Goal: Task Accomplishment & Management: Use online tool/utility

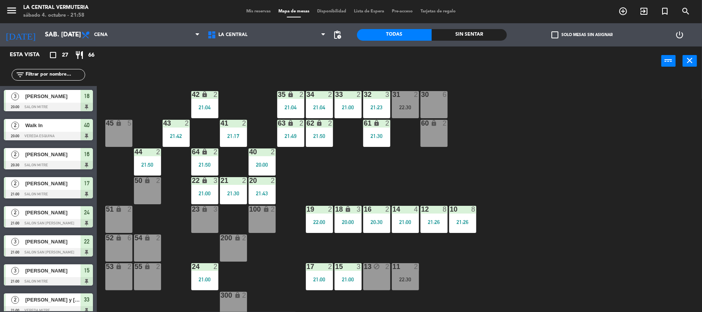
click at [315, 168] on div "42 lock 2 21:04 35 lock 2 21:04 34 2 21:04 33 2 21:00 32 3 21:23 31 2 22:30 30 …" at bounding box center [403, 195] width 598 height 236
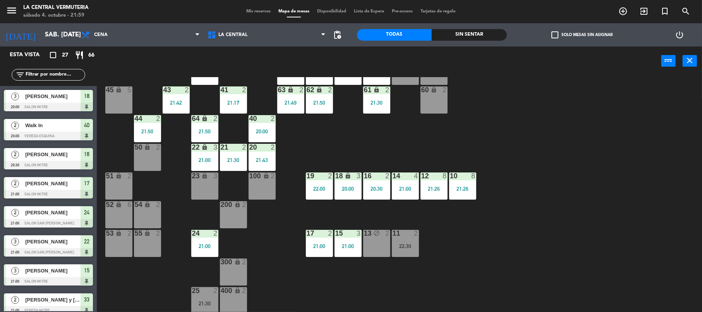
click at [264, 184] on div "100 lock 2" at bounding box center [262, 185] width 27 height 27
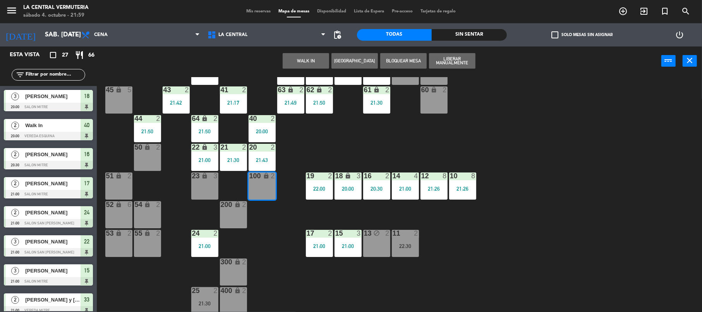
click at [308, 55] on button "WALK IN" at bounding box center [306, 60] width 46 height 15
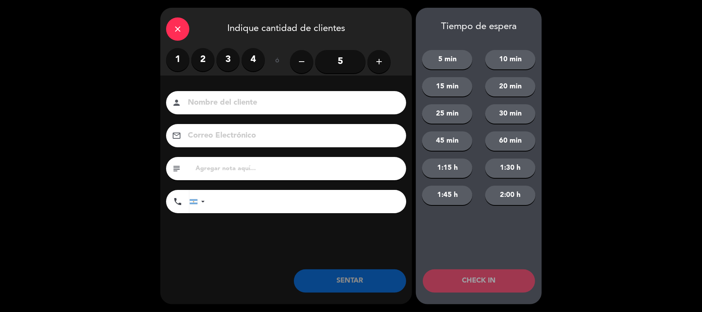
click at [184, 61] on label "1" at bounding box center [177, 59] width 23 height 23
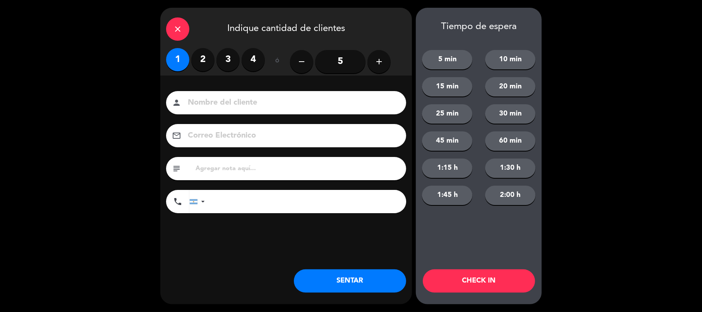
click at [383, 286] on button "SENTAR" at bounding box center [350, 280] width 112 height 23
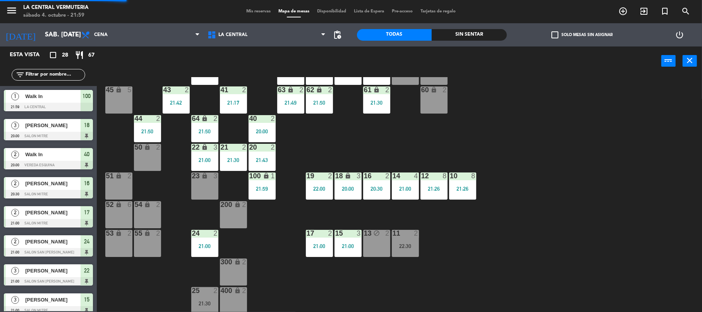
click at [239, 210] on div "200 lock 2" at bounding box center [233, 214] width 27 height 27
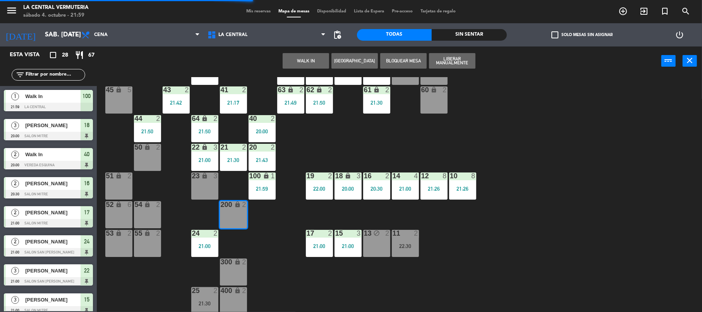
click at [306, 53] on button "WALK IN" at bounding box center [306, 60] width 46 height 15
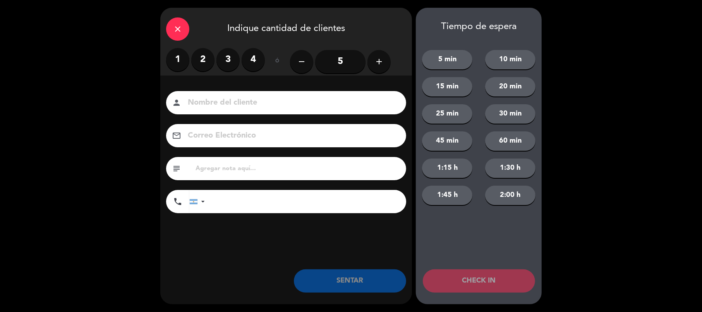
click at [183, 55] on label "1" at bounding box center [177, 59] width 23 height 23
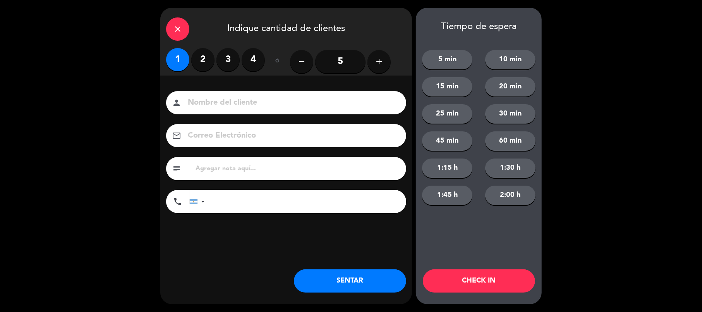
click at [354, 276] on button "SENTAR" at bounding box center [350, 280] width 112 height 23
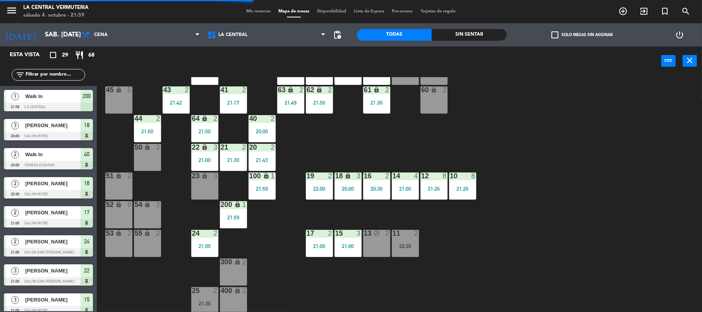
scroll to position [0, 0]
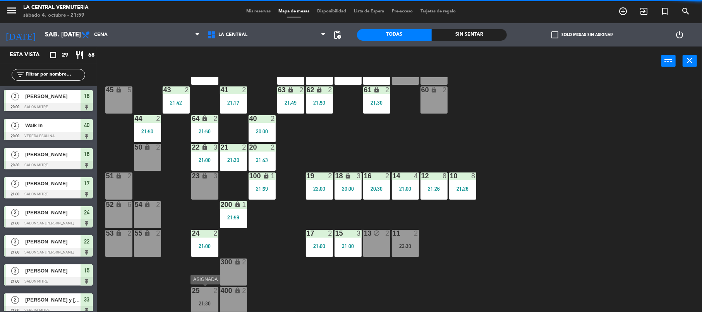
click at [211, 293] on div "2" at bounding box center [217, 290] width 13 height 7
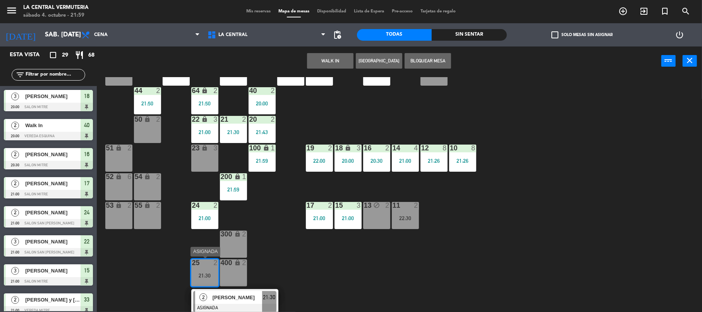
click at [223, 299] on span "[PERSON_NAME]" at bounding box center [238, 297] width 50 height 8
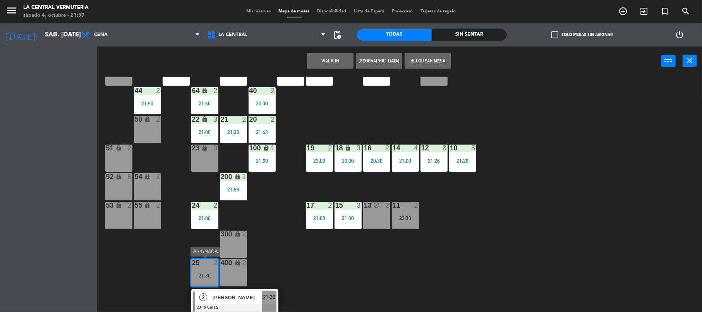
scroll to position [33, 0]
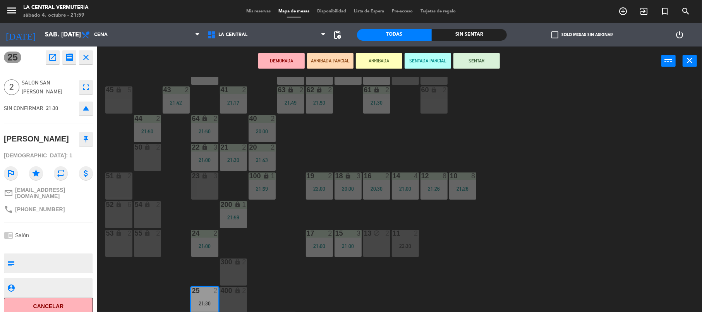
click at [78, 301] on button "Cancelar" at bounding box center [48, 305] width 89 height 17
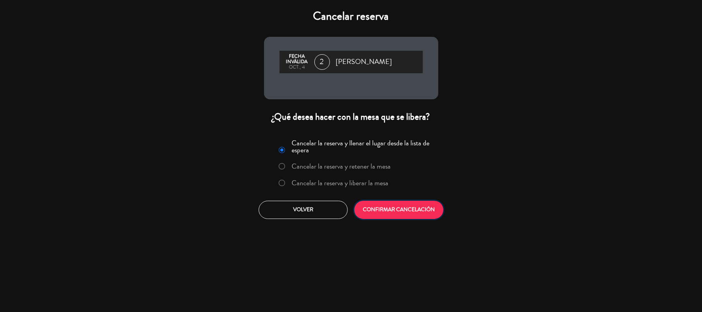
click at [426, 205] on button "CONFIRMAR CANCELACIÓN" at bounding box center [398, 210] width 89 height 18
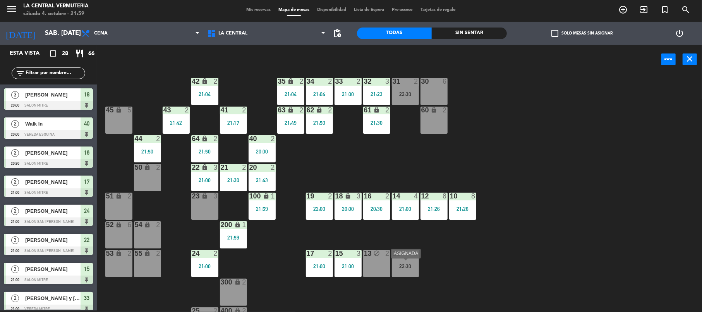
scroll to position [0, 0]
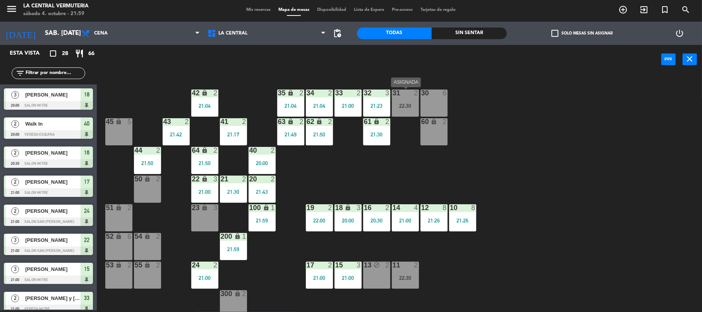
click at [416, 110] on div "31 2 22:30" at bounding box center [405, 102] width 27 height 27
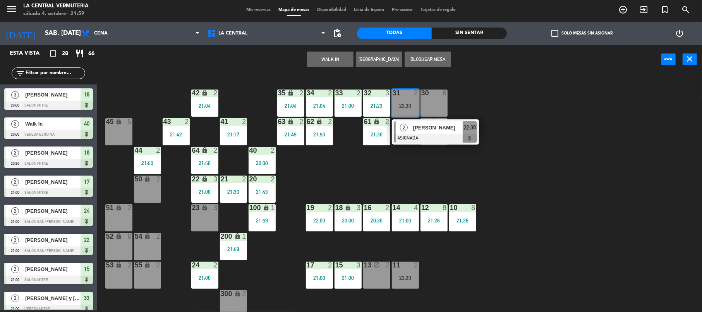
click at [416, 110] on div "31 2 22:30" at bounding box center [405, 102] width 27 height 27
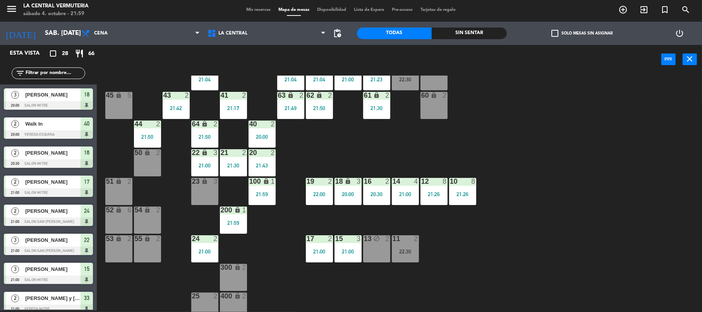
scroll to position [33, 0]
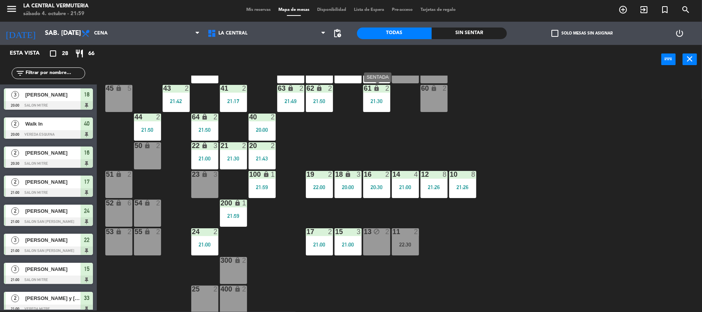
click at [381, 106] on div "61 lock 2 21:30" at bounding box center [376, 98] width 27 height 27
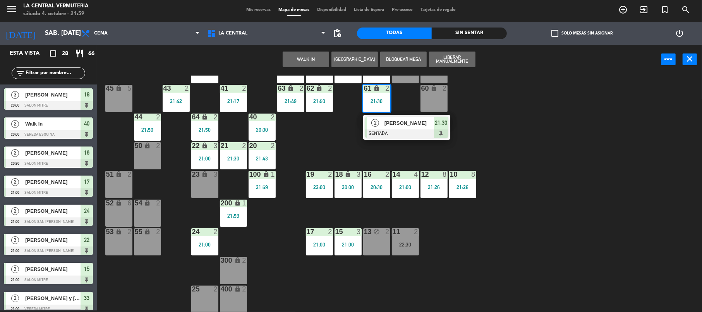
click at [381, 106] on div "61 lock 2 21:30" at bounding box center [376, 98] width 27 height 27
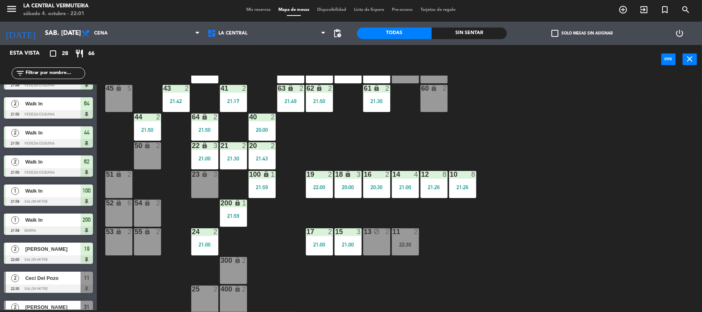
scroll to position [588, 0]
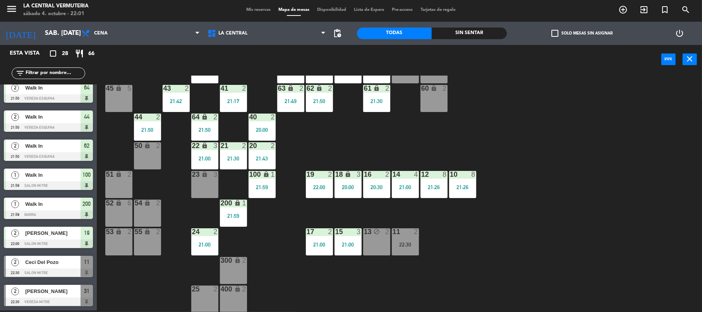
click at [59, 259] on span "Ceci Del Pozo" at bounding box center [52, 262] width 55 height 8
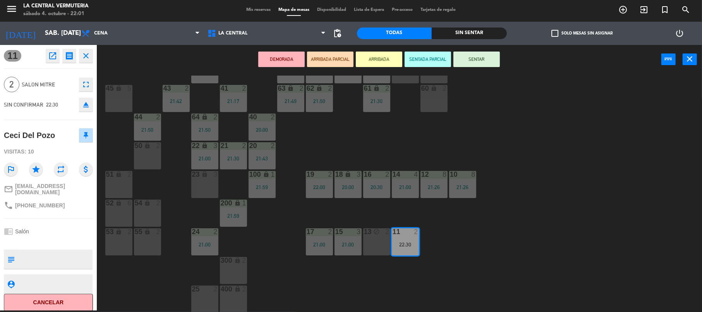
click at [470, 64] on button "SENTAR" at bounding box center [477, 59] width 46 height 15
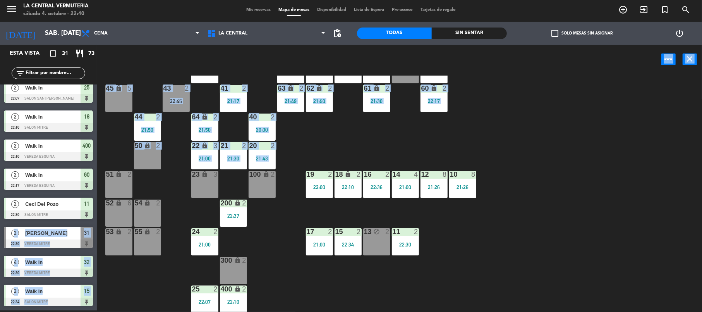
click at [88, 202] on div "Esta vista crop_square 31 restaurant 73 filter_list 2 Walk In 20:00 Vereda Esqu…" at bounding box center [351, 178] width 702 height 267
click at [359, 148] on div "42 lock 2 21:04 35 lock 2 21:04 34 2 21:04 33 2 21:00 32 4 22:30 31 2 22:30 30 …" at bounding box center [403, 194] width 598 height 236
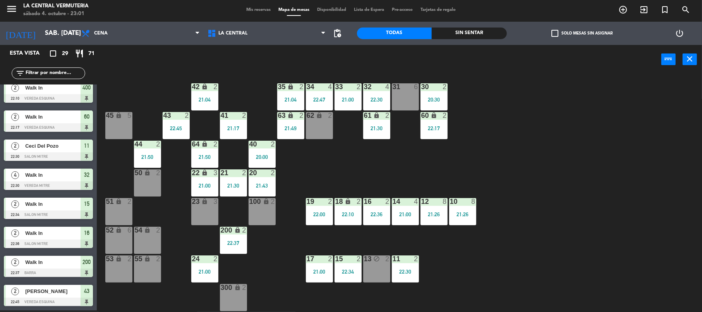
scroll to position [0, 0]
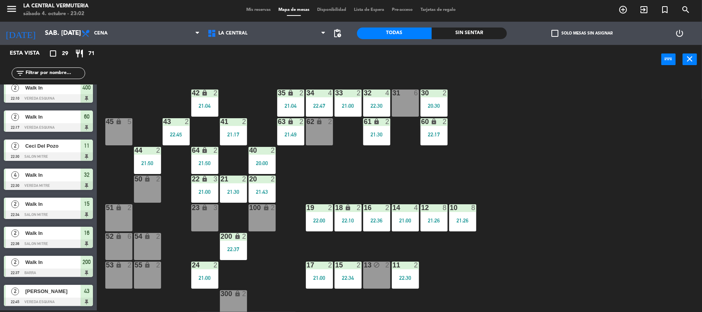
click at [368, 162] on div "42 lock 2 21:04 35 lock 2 21:04 34 4 22:47 33 2 21:00 32 4 22:30 31 6 30 2 20:3…" at bounding box center [403, 194] width 598 height 236
click at [234, 131] on div "41 2 21:17" at bounding box center [233, 131] width 27 height 27
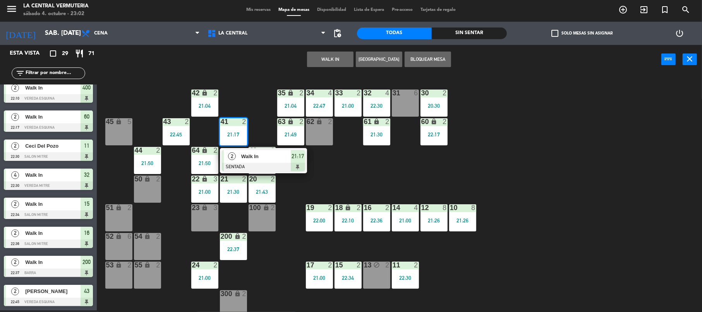
click at [235, 150] on div "2" at bounding box center [232, 156] width 17 height 13
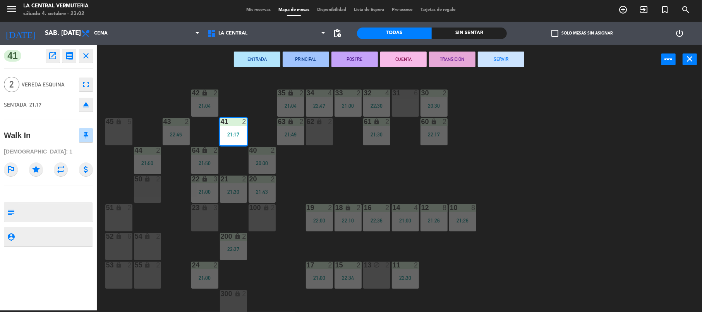
click at [491, 57] on button "SERVIR" at bounding box center [501, 59] width 46 height 15
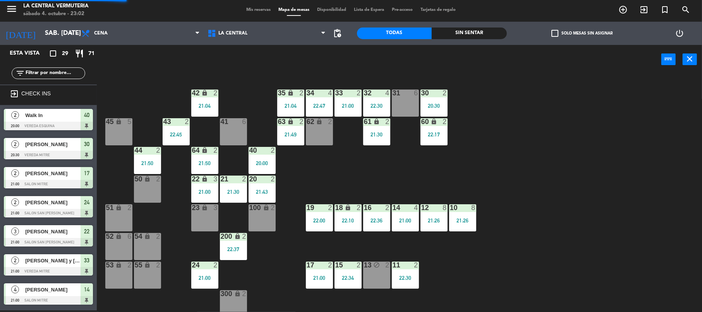
scroll to position [2, 0]
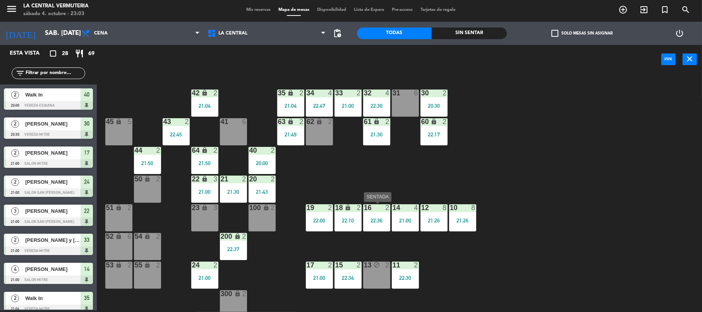
click at [373, 214] on div "16 2 22:36" at bounding box center [376, 217] width 27 height 27
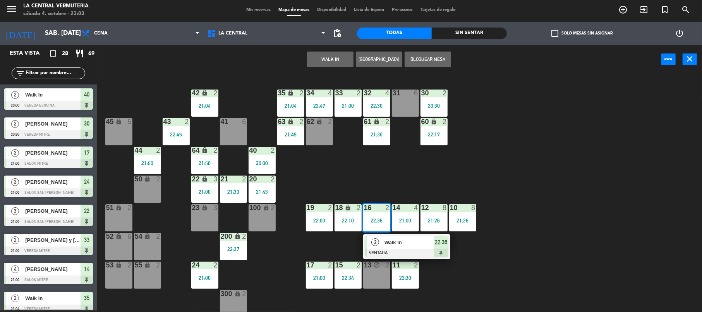
click at [387, 242] on div "2 Walk In SENTADA 22:36" at bounding box center [406, 246] width 99 height 25
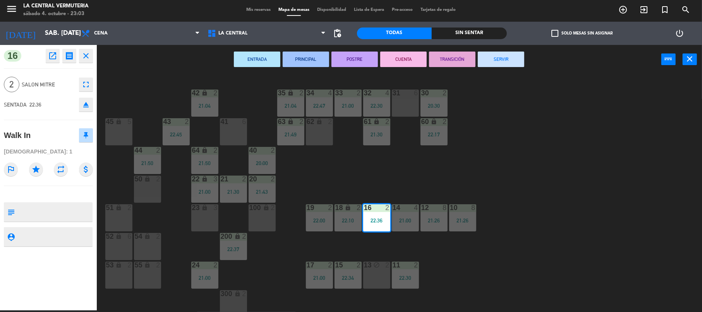
click at [506, 60] on button "SERVIR" at bounding box center [501, 59] width 46 height 15
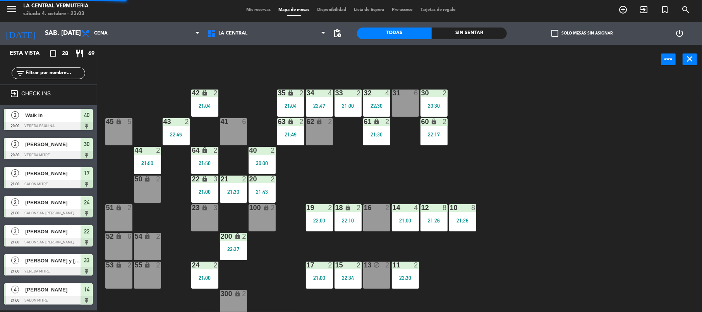
scroll to position [179, 0]
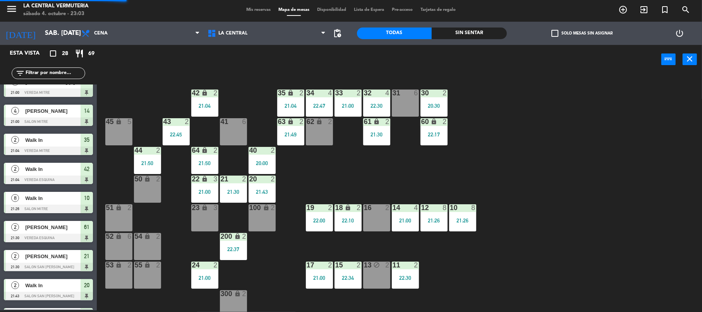
click at [374, 217] on div "16 2" at bounding box center [376, 217] width 27 height 27
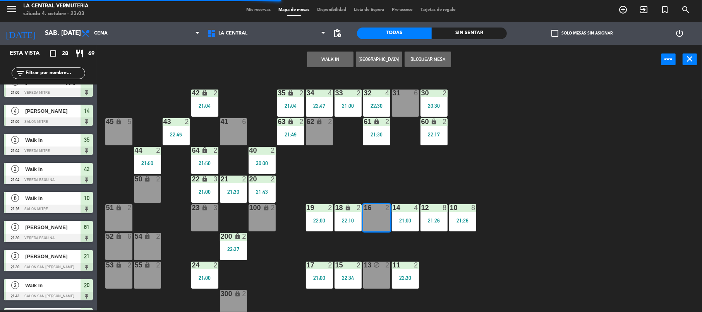
click at [312, 58] on button "WALK IN" at bounding box center [330, 59] width 46 height 15
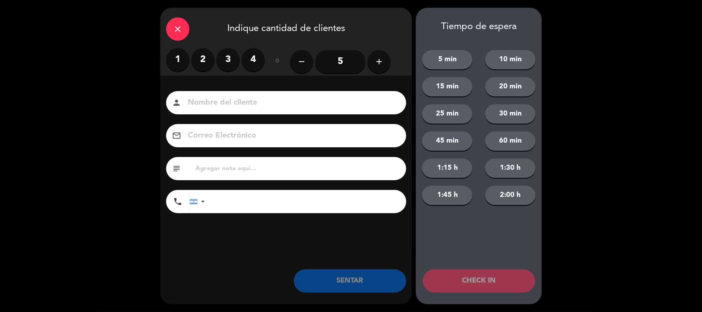
click at [205, 62] on label "2" at bounding box center [202, 59] width 23 height 23
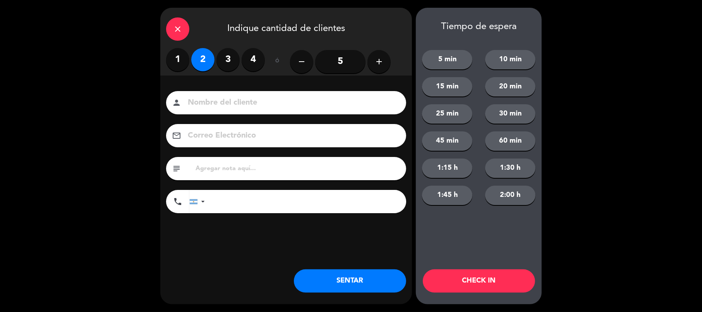
click at [387, 277] on button "SENTAR" at bounding box center [350, 280] width 112 height 23
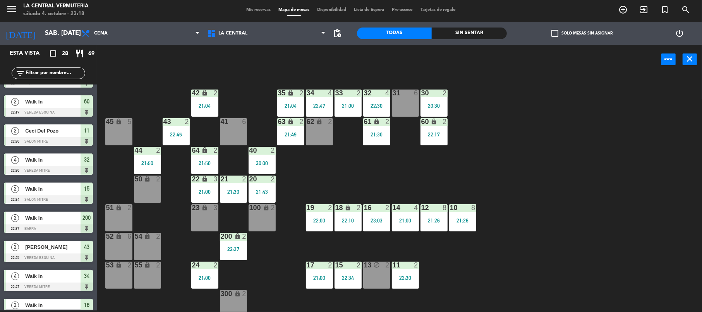
scroll to position [588, 0]
